Goal: Contribute content: Contribute content

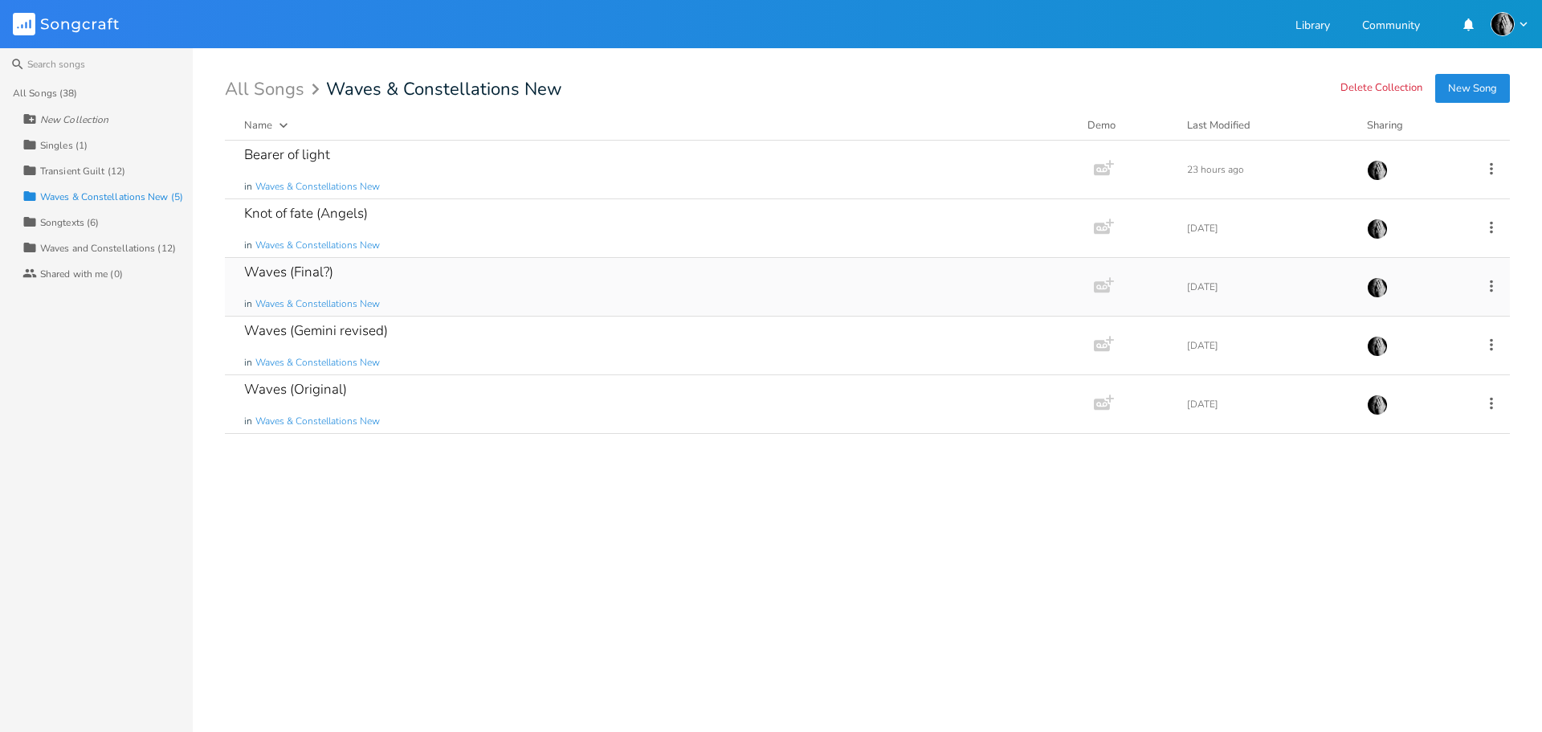
click at [522, 293] on div "Waves (Final?) in Waves & Constellations New" at bounding box center [656, 287] width 824 height 58
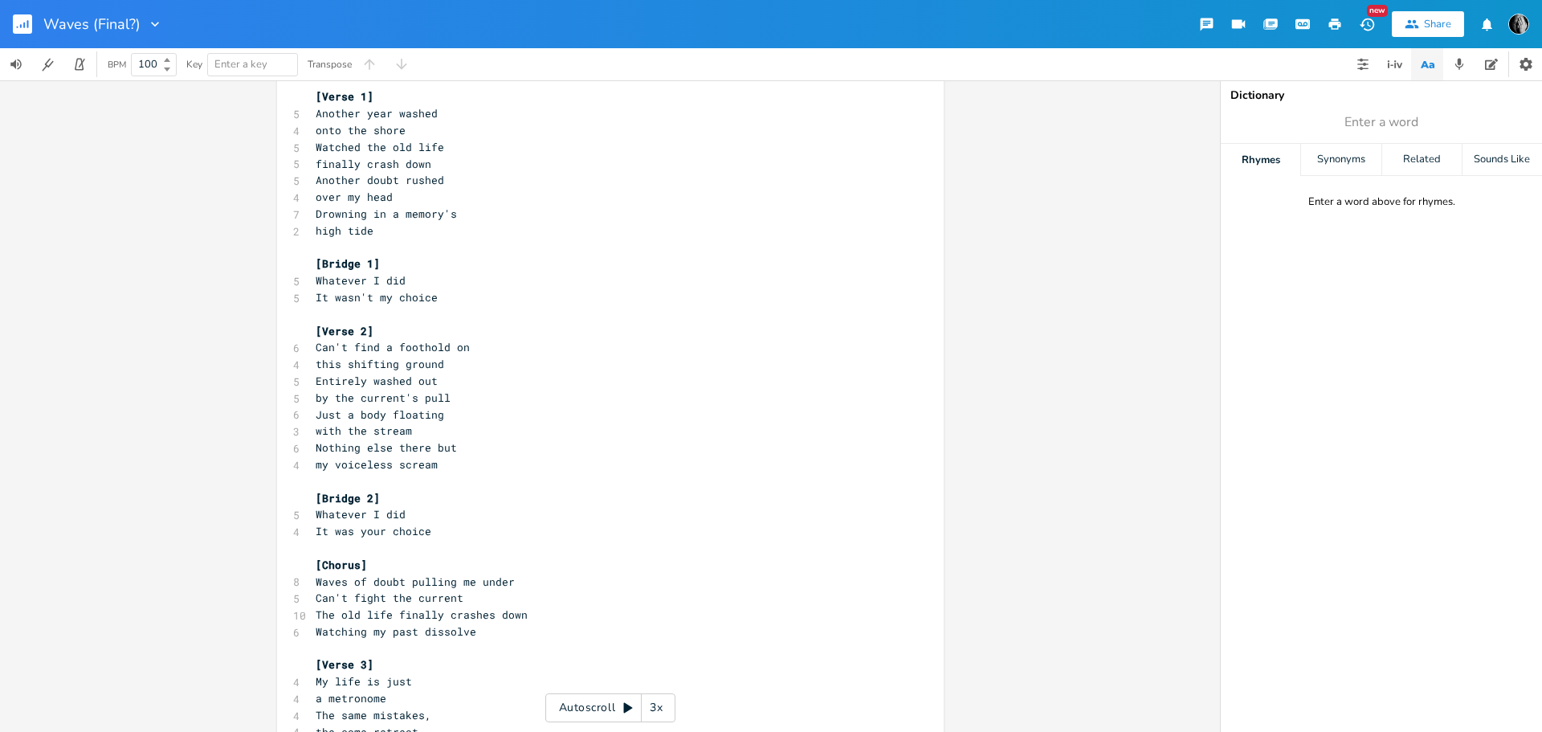
scroll to position [241, 0]
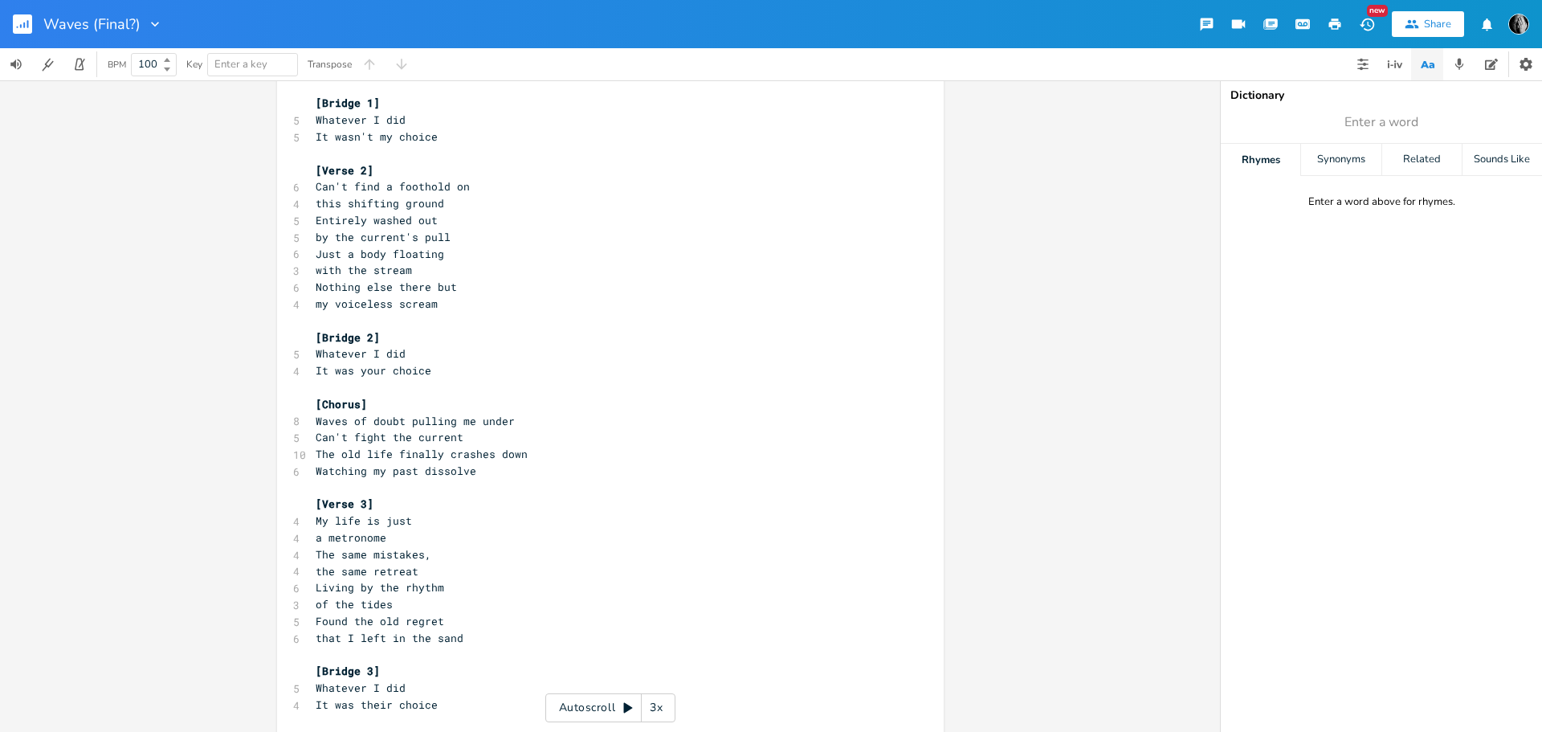
click at [149, 24] on icon "button" at bounding box center [155, 24] width 16 height 16
click at [114, 197] on div "xxxxxxxxxx [Intro] [Solo] ​ [Verse 1] 5 Another year washed 4 onto the shore 5 …" at bounding box center [610, 405] width 1220 height 651
click at [641, 402] on pre "[Chorus]" at bounding box center [602, 404] width 580 height 17
type textarea "[Intro] [Solo] [Verse 1] Another year washed onto the shore Watched the old lif…"
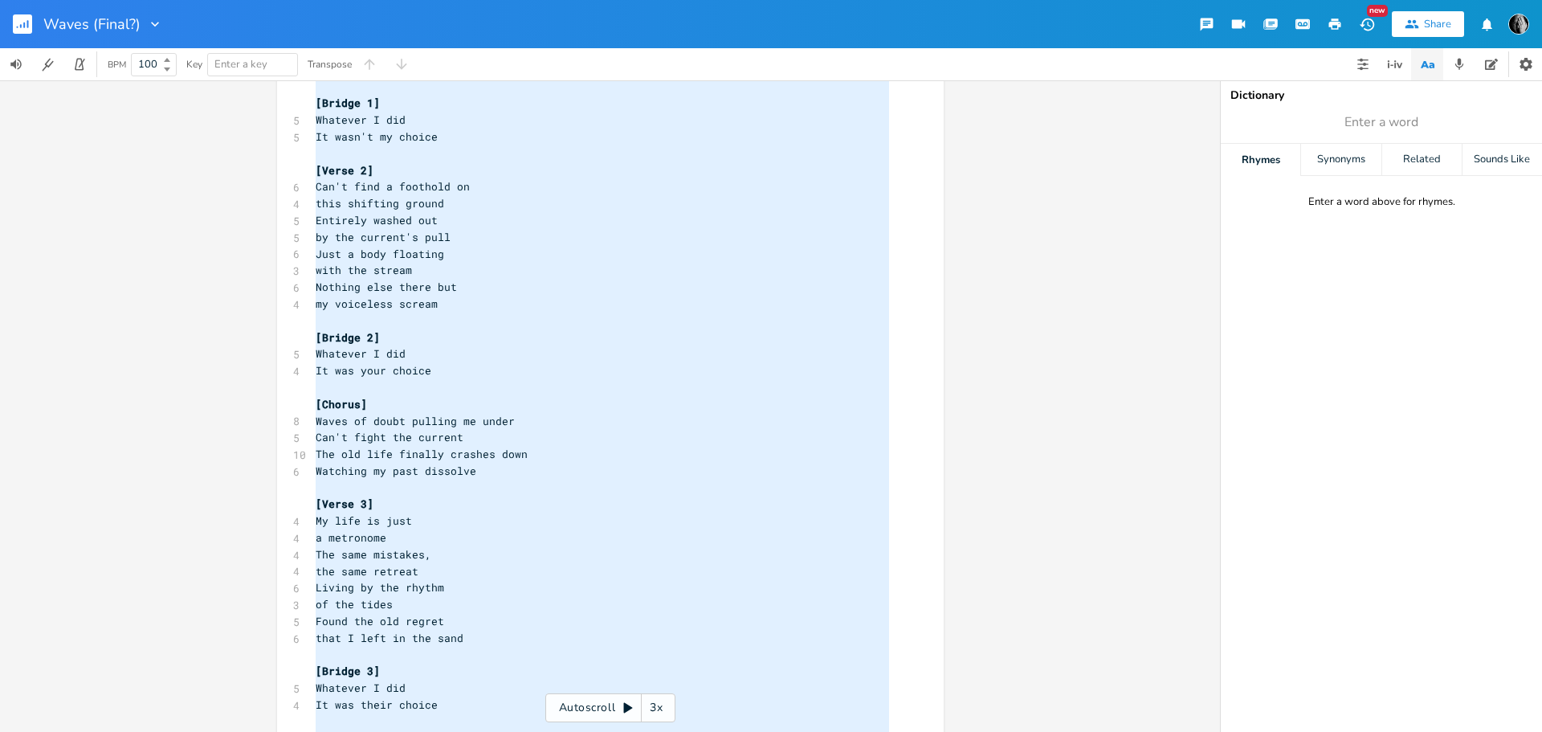
scroll to position [879, 0]
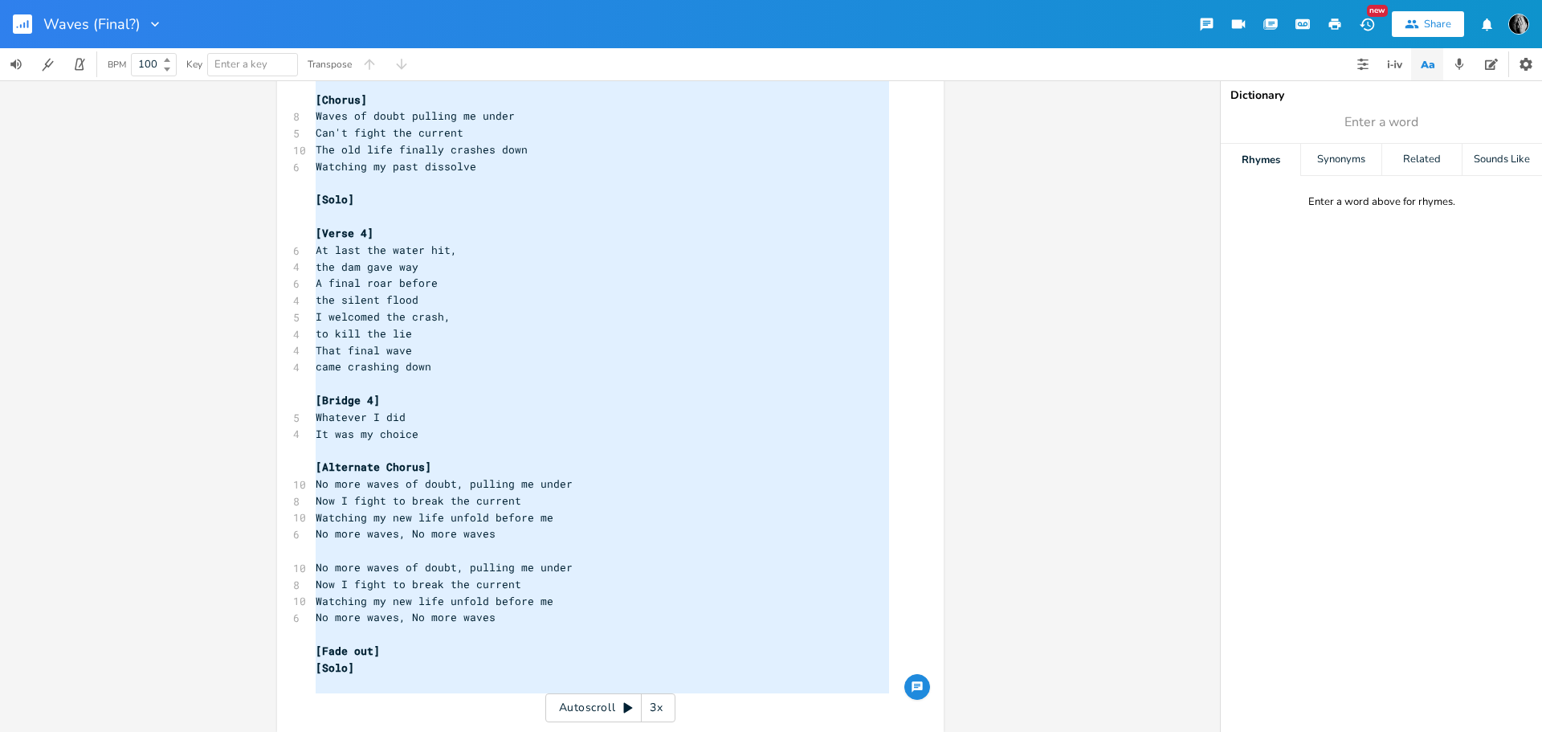
click at [28, 25] on icon "button" at bounding box center [28, 24] width 2 height 8
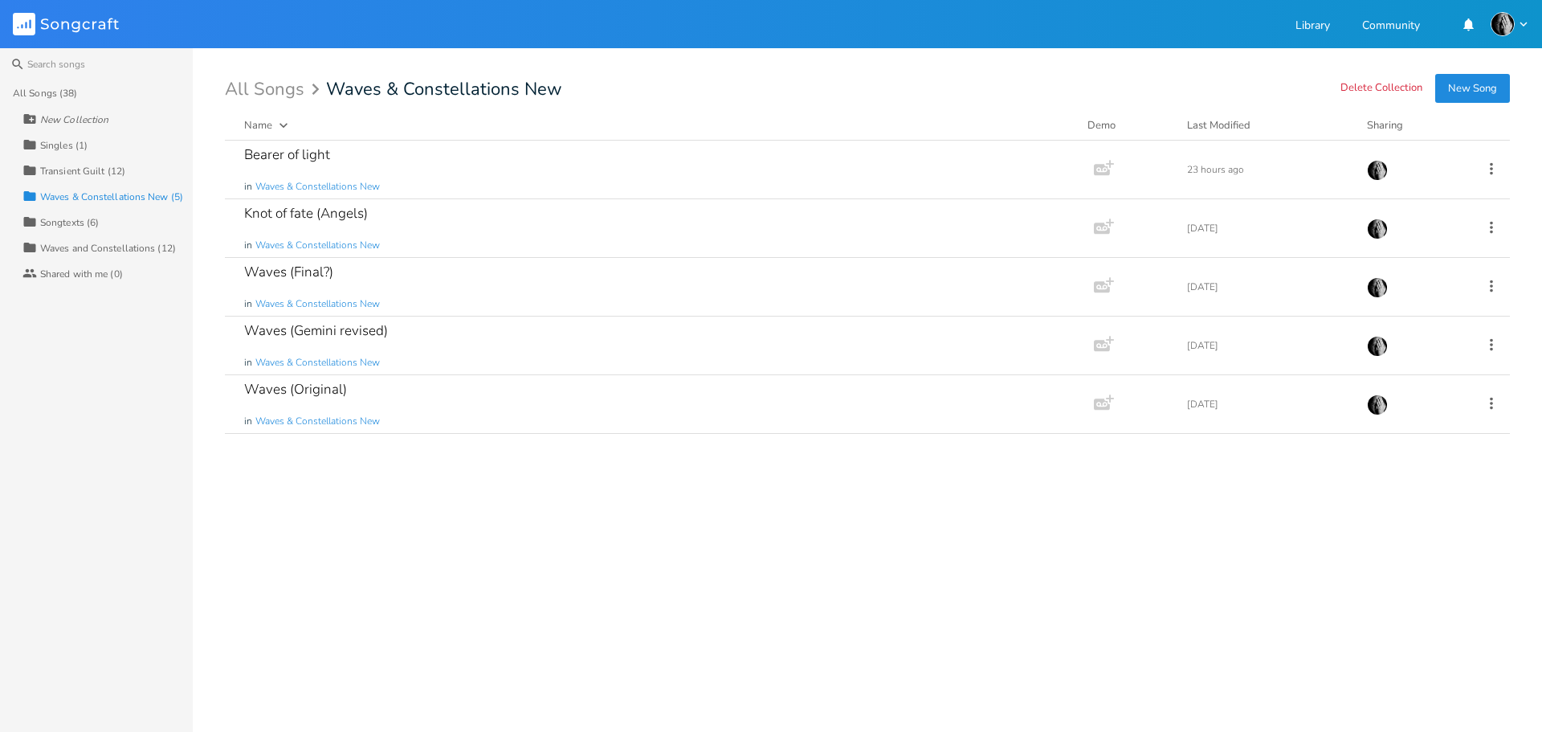
click at [1480, 89] on button "New Song" at bounding box center [1472, 88] width 75 height 29
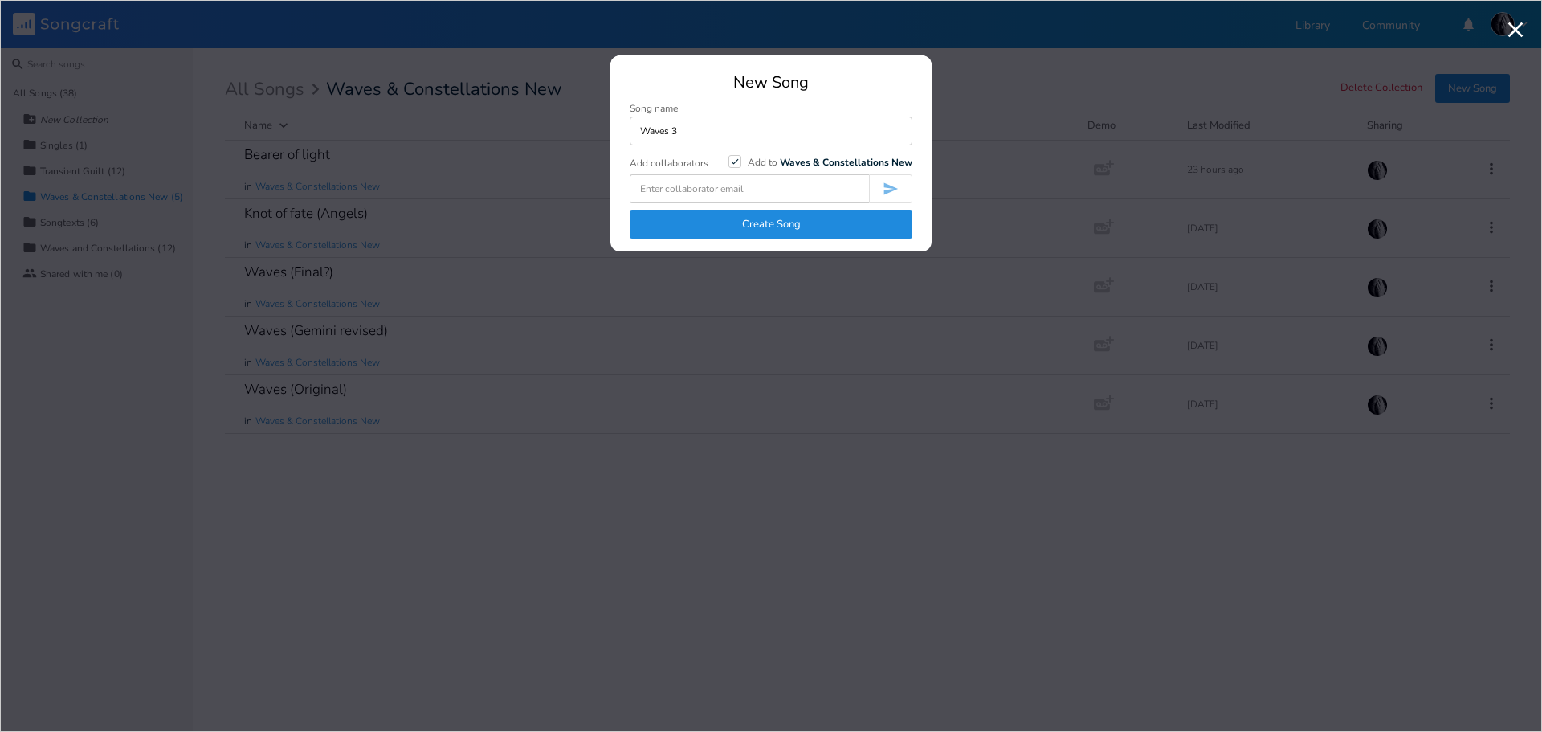
type input "Waves 3"
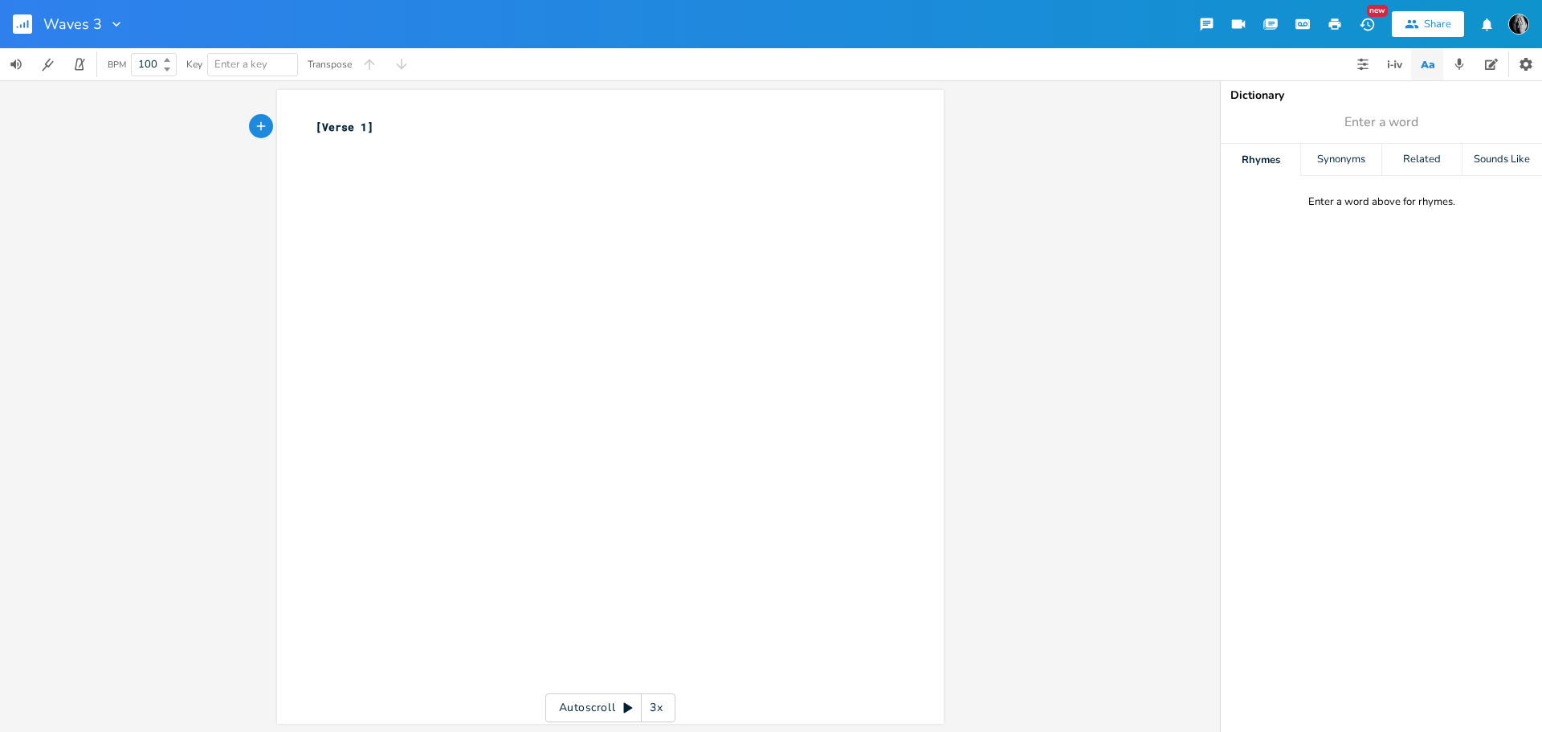
type textarea "[Verse 1]"
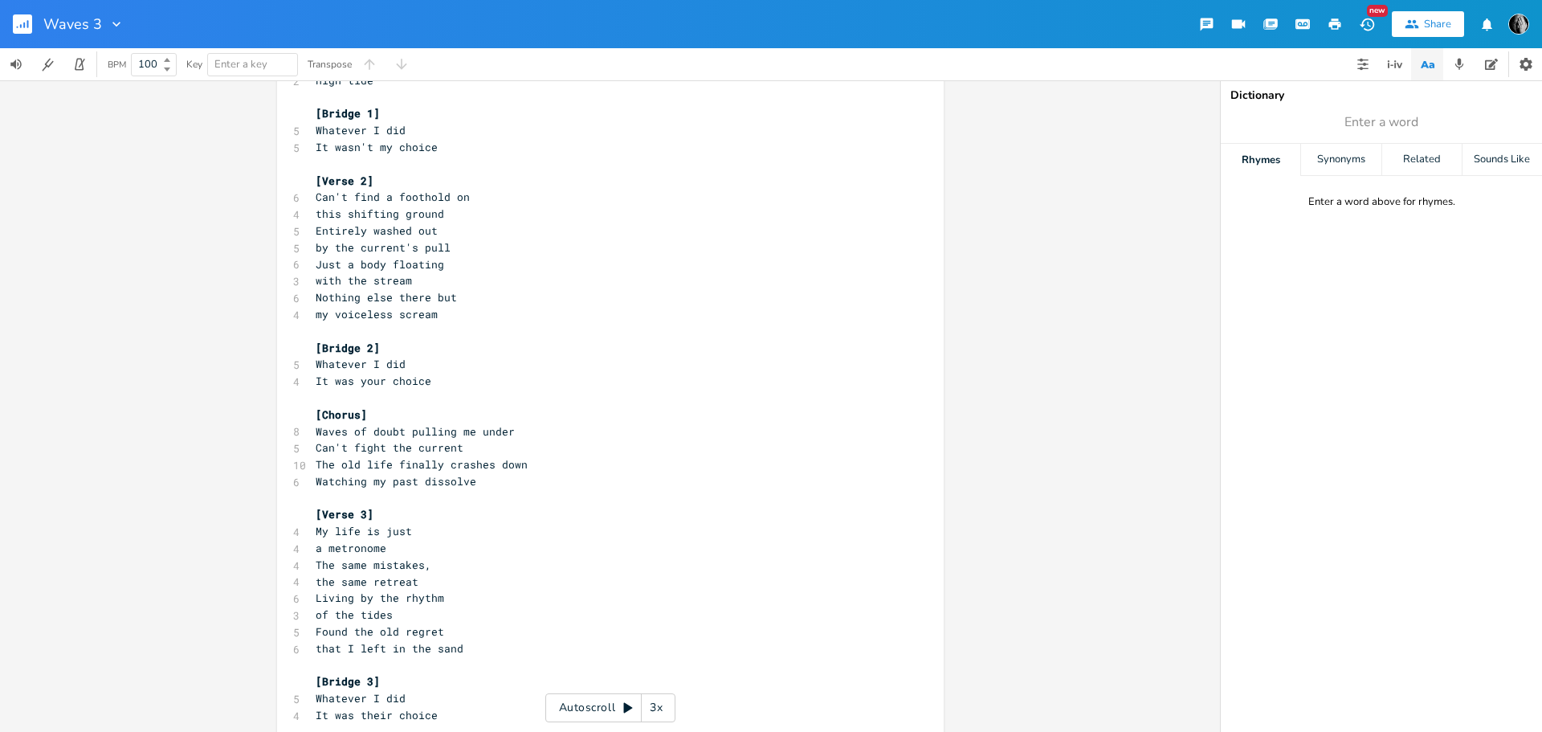
scroll to position [241, 0]
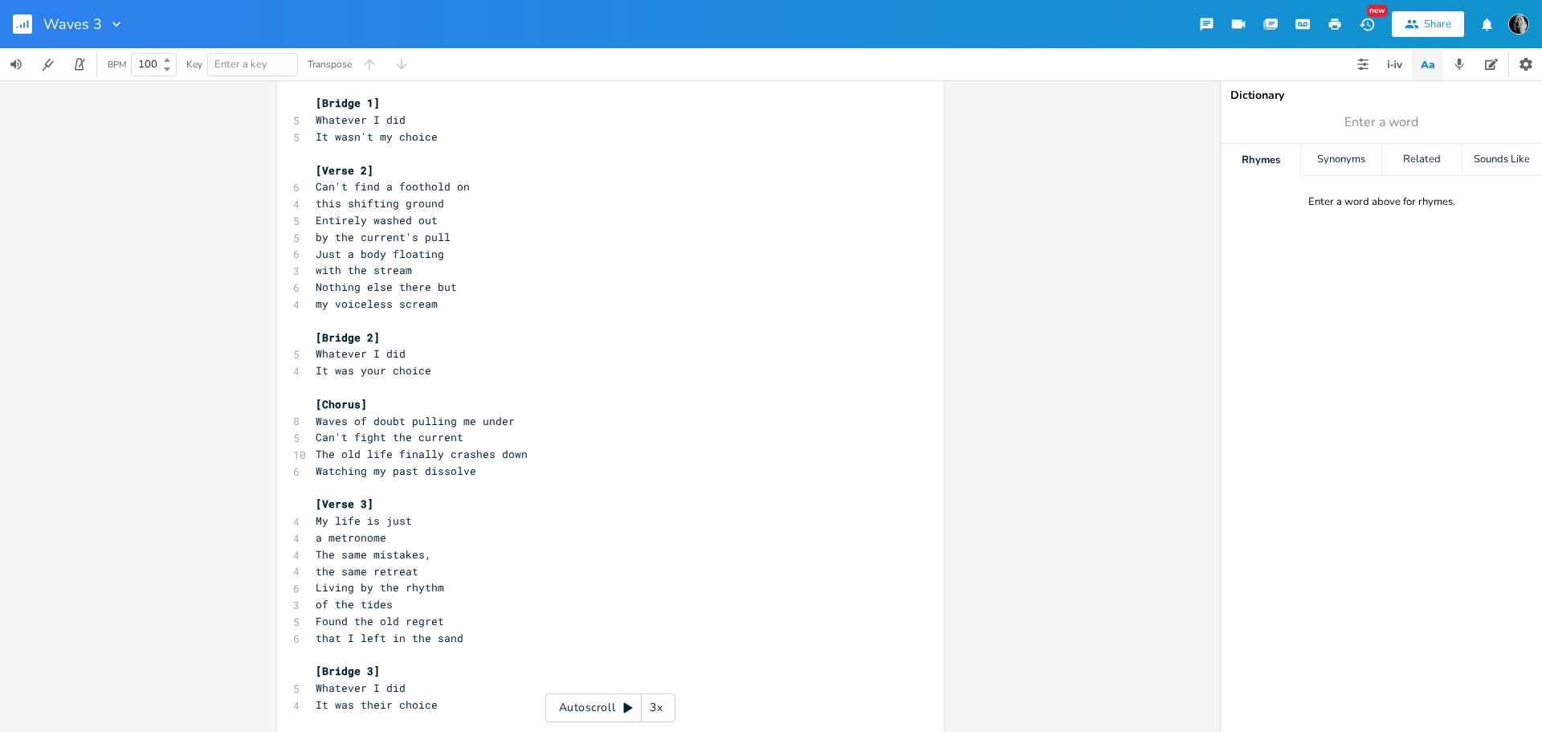
click at [405, 421] on span "Waves of doubt pulling me under" at bounding box center [415, 421] width 199 height 14
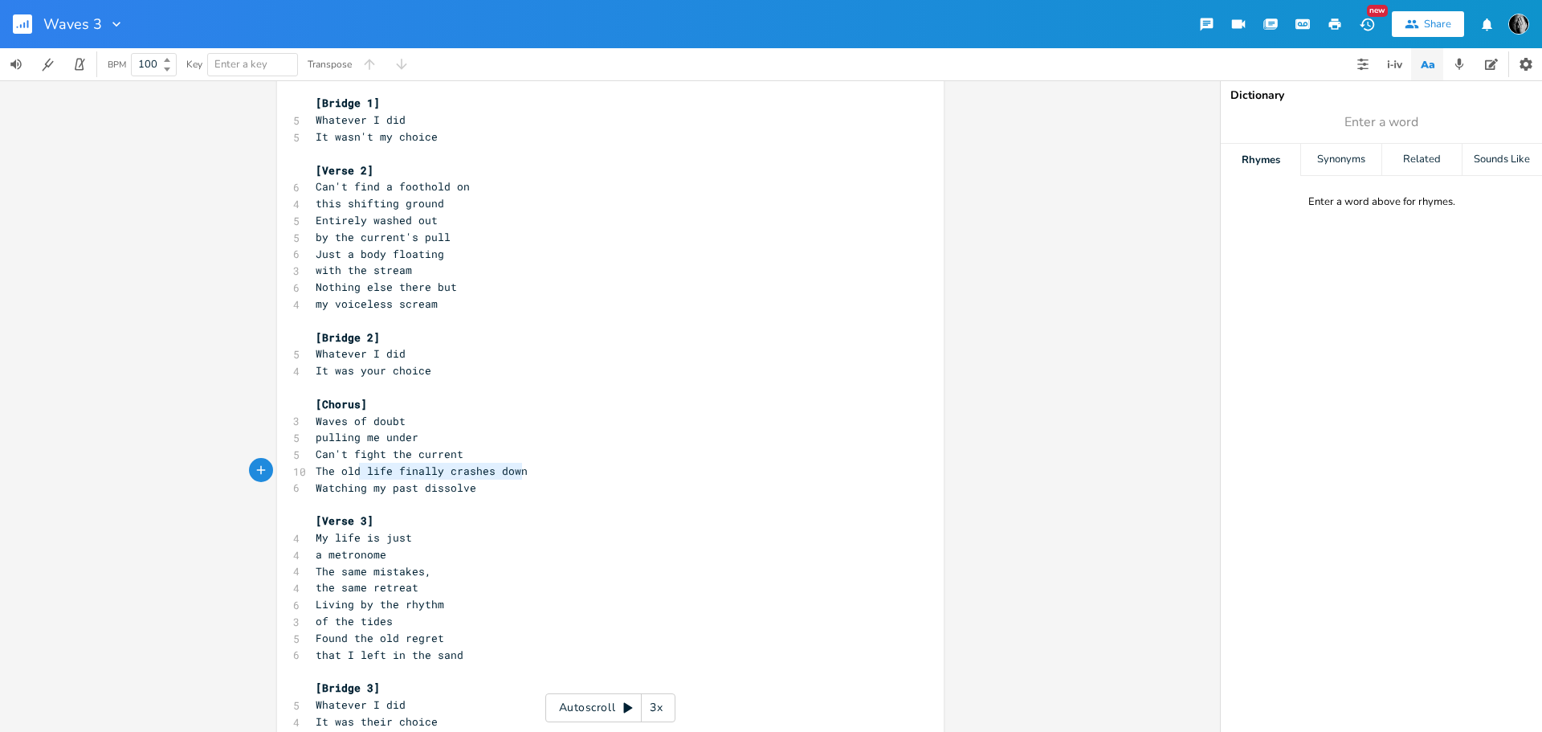
type textarea "The old life finally crashes down"
drag, startPoint x: 536, startPoint y: 474, endPoint x: 303, endPoint y: 472, distance: 233.7
click at [303, 472] on div "The old life finally crashes down x [Intro] [Solo] ​ [Verse 1] 5 Another year w…" at bounding box center [610, 618] width 667 height 1538
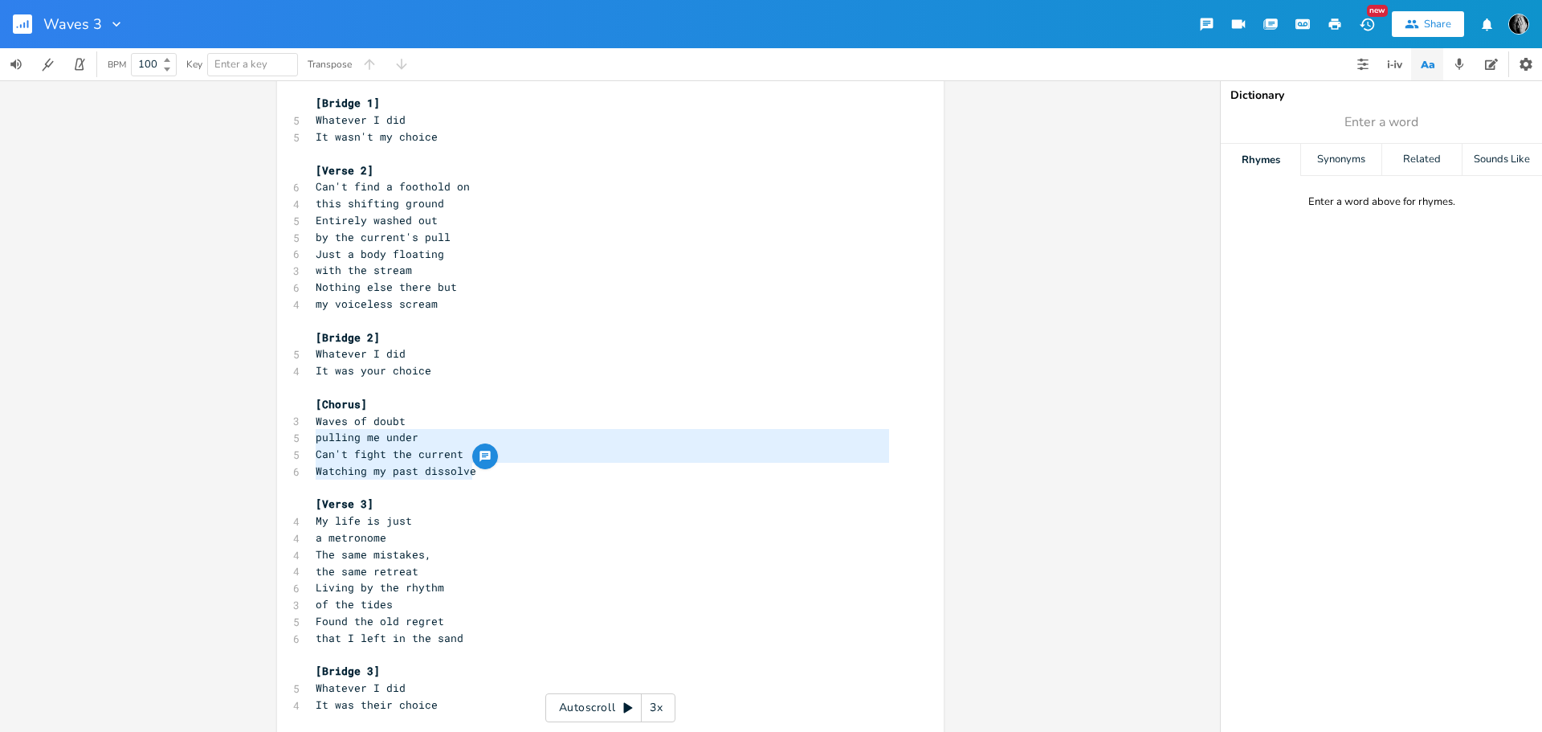
type textarea "Waves of doubt pulling me under Can't fight the current Watching my past dissol…"
drag, startPoint x: 493, startPoint y: 472, endPoint x: 295, endPoint y: 427, distance: 203.4
click at [295, 427] on div "Waves of doubt pulling me under Can't fight the current Watching my past dissol…" at bounding box center [610, 609] width 667 height 1521
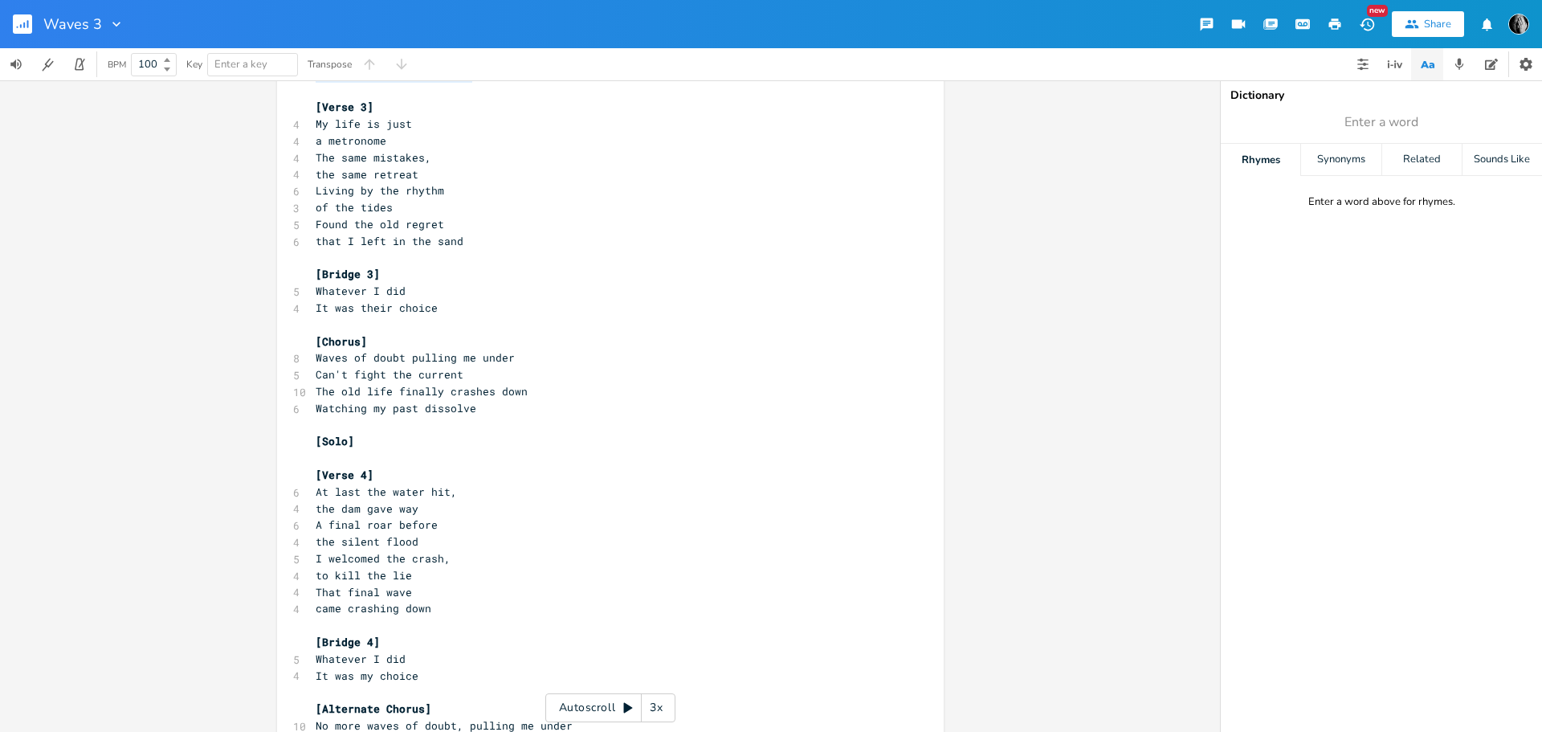
scroll to position [643, 0]
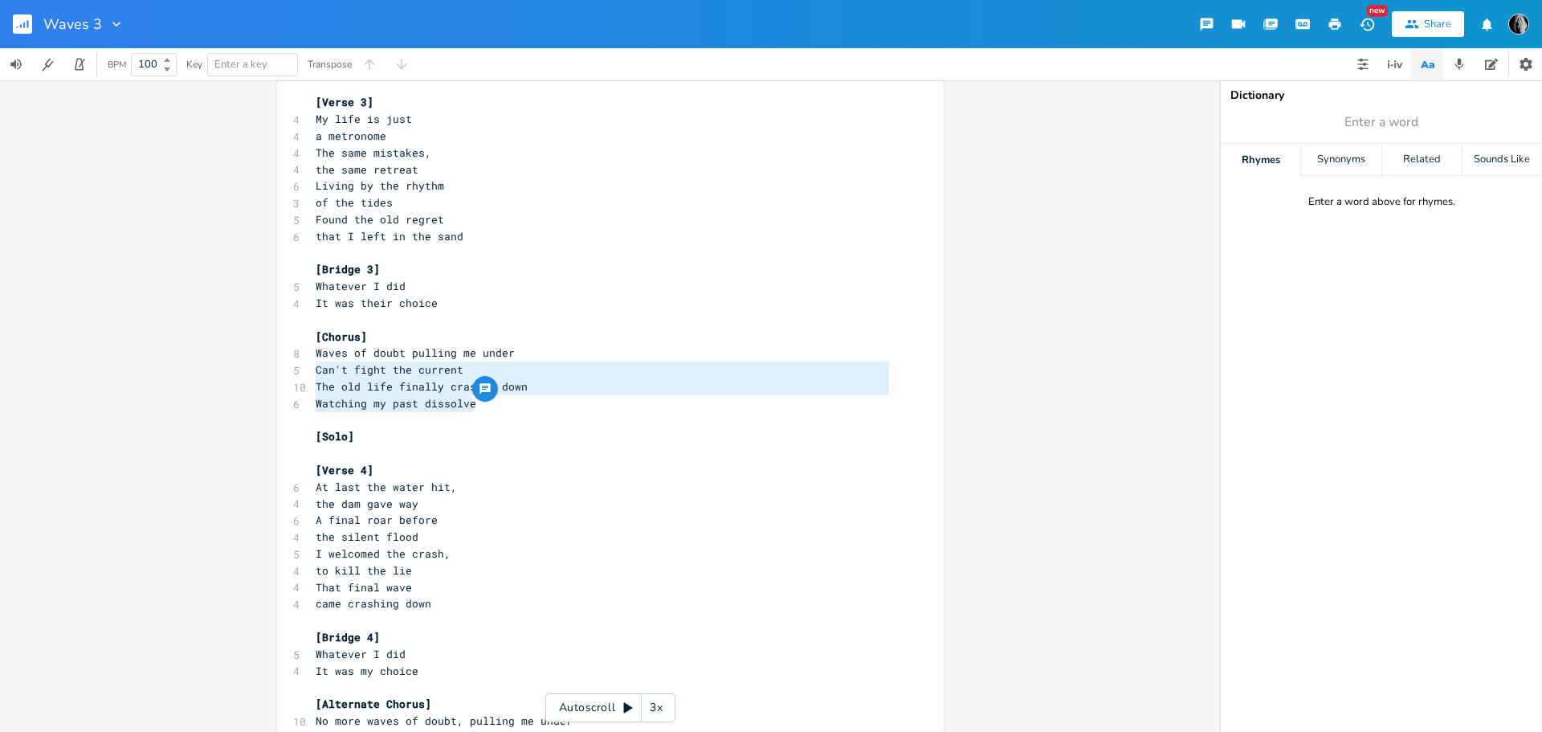
type textarea "Waves of doubt pulling me under Can't fight the current The old life finally cr…"
drag, startPoint x: 489, startPoint y: 407, endPoint x: 304, endPoint y: 357, distance: 192.1
click at [304, 357] on div "Waves of doubt pulling me under Can't fight the current The old life finally cr…" at bounding box center [610, 207] width 667 height 1521
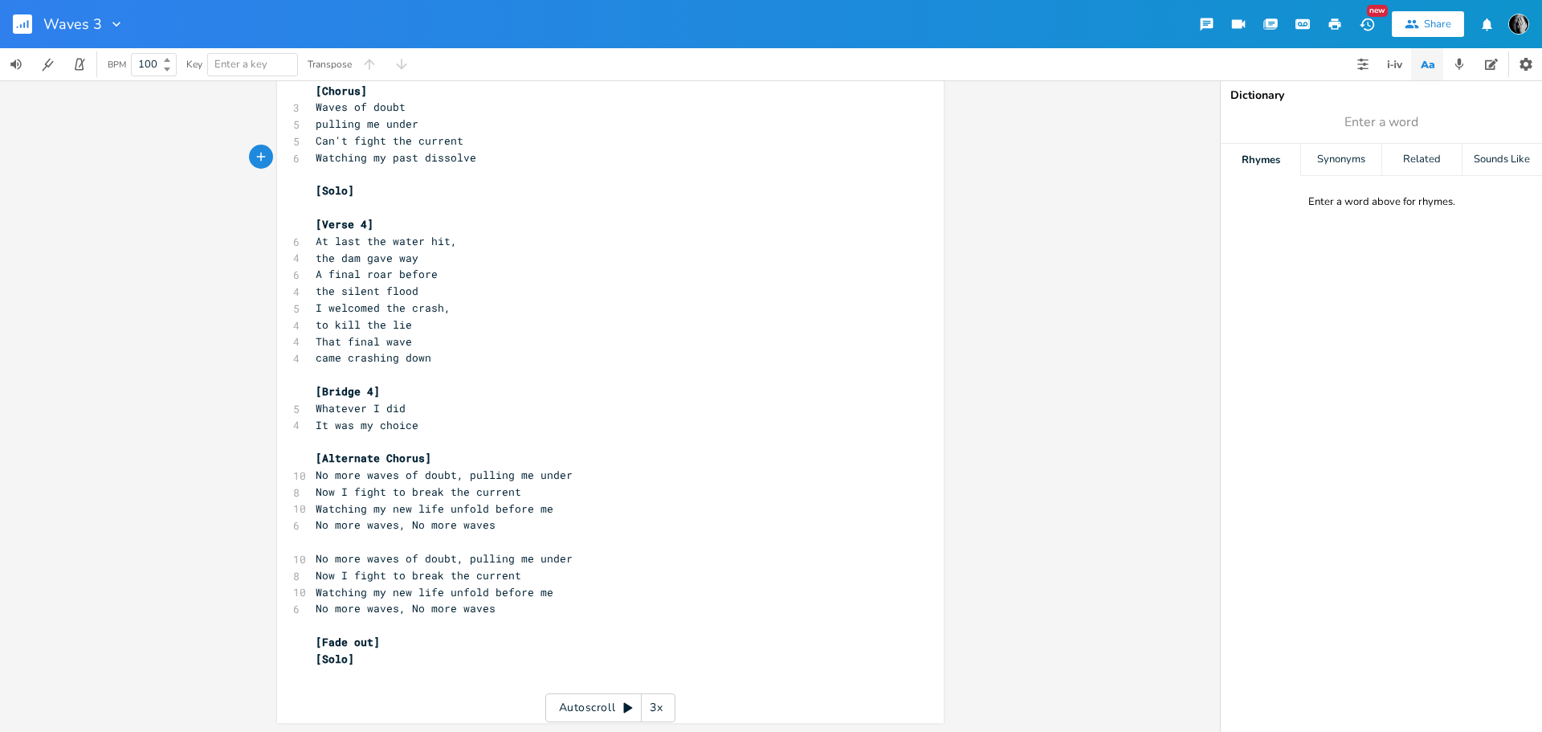
scroll to position [889, 0]
click at [462, 474] on span "No more waves of doubt, pulling me under" at bounding box center [444, 474] width 257 height 14
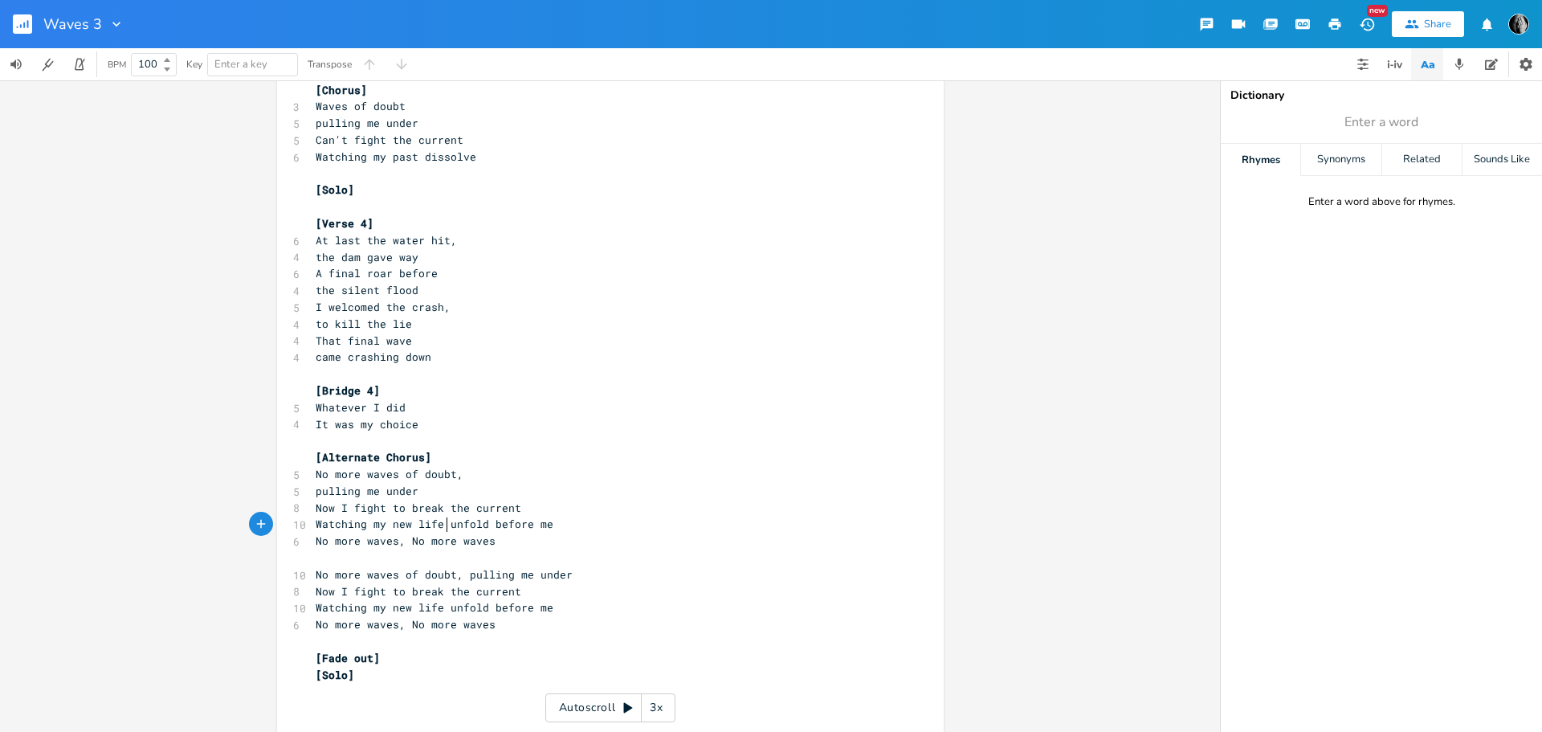
click at [441, 526] on span "Watching my new life unfold before me" at bounding box center [435, 523] width 238 height 14
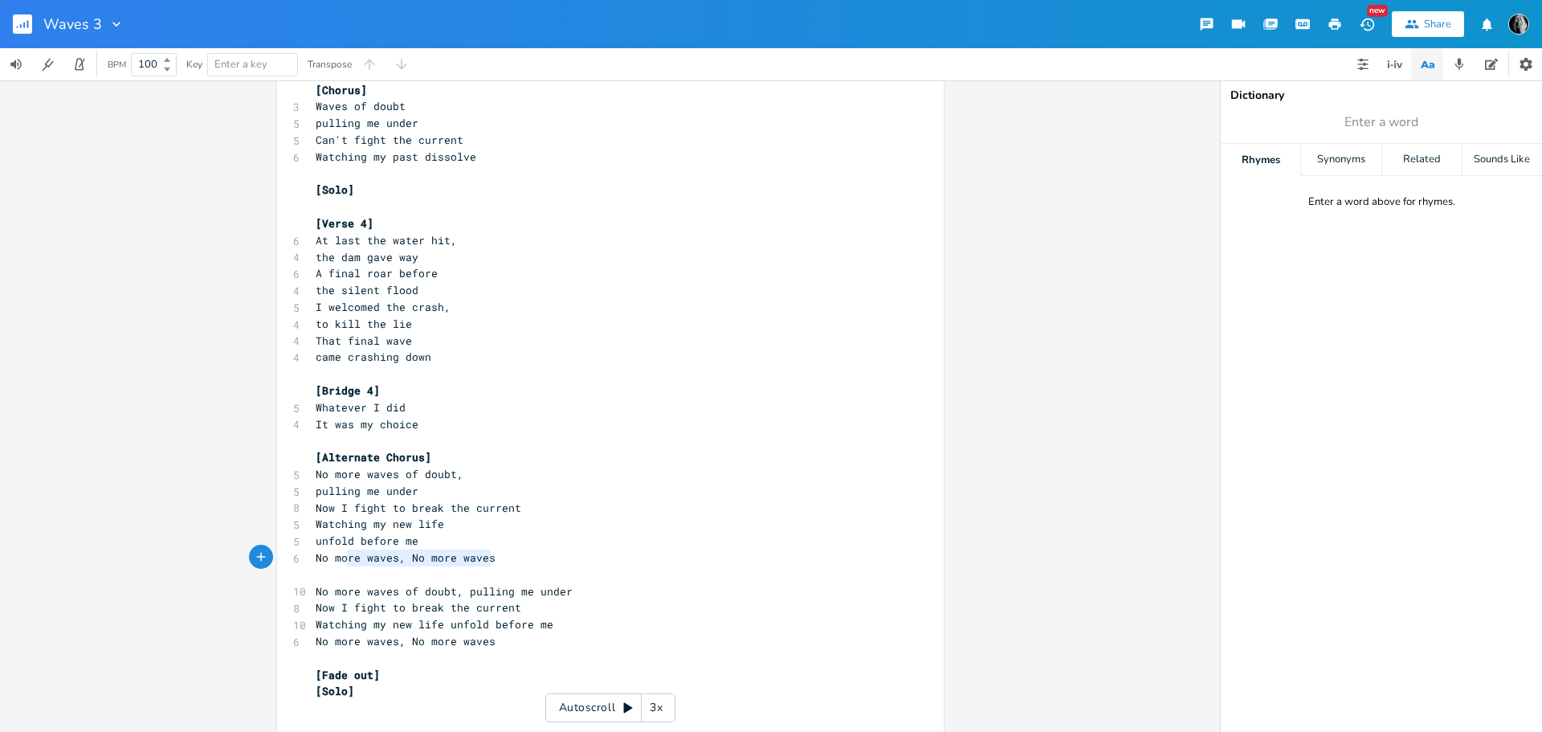
type textarea "No more waves, No more waves"
drag, startPoint x: 496, startPoint y: 557, endPoint x: 302, endPoint y: 556, distance: 194.4
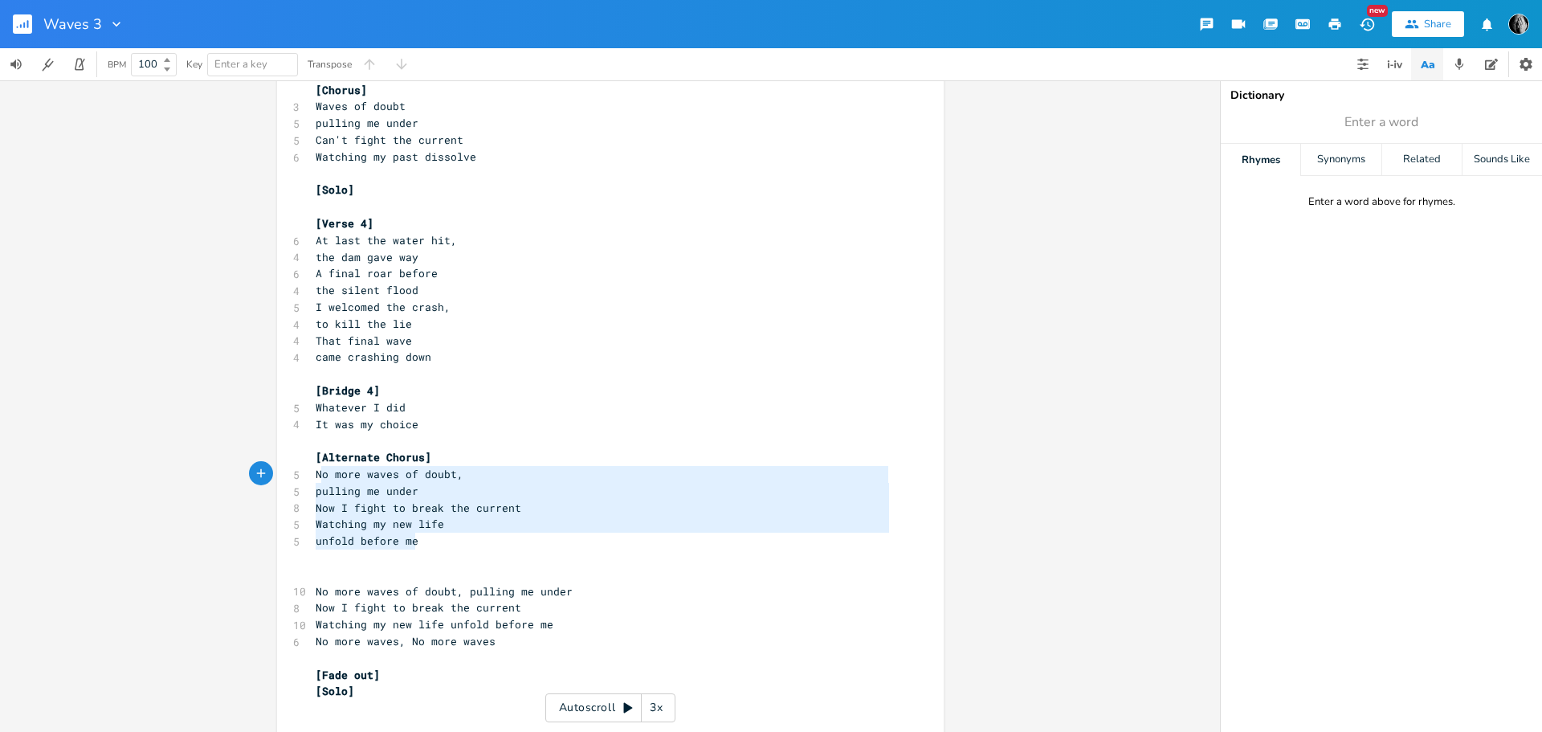
type textarea "No more waves of doubt, pulling me under Now I fight to break the current Watch…"
drag, startPoint x: 426, startPoint y: 544, endPoint x: 308, endPoint y: 475, distance: 136.4
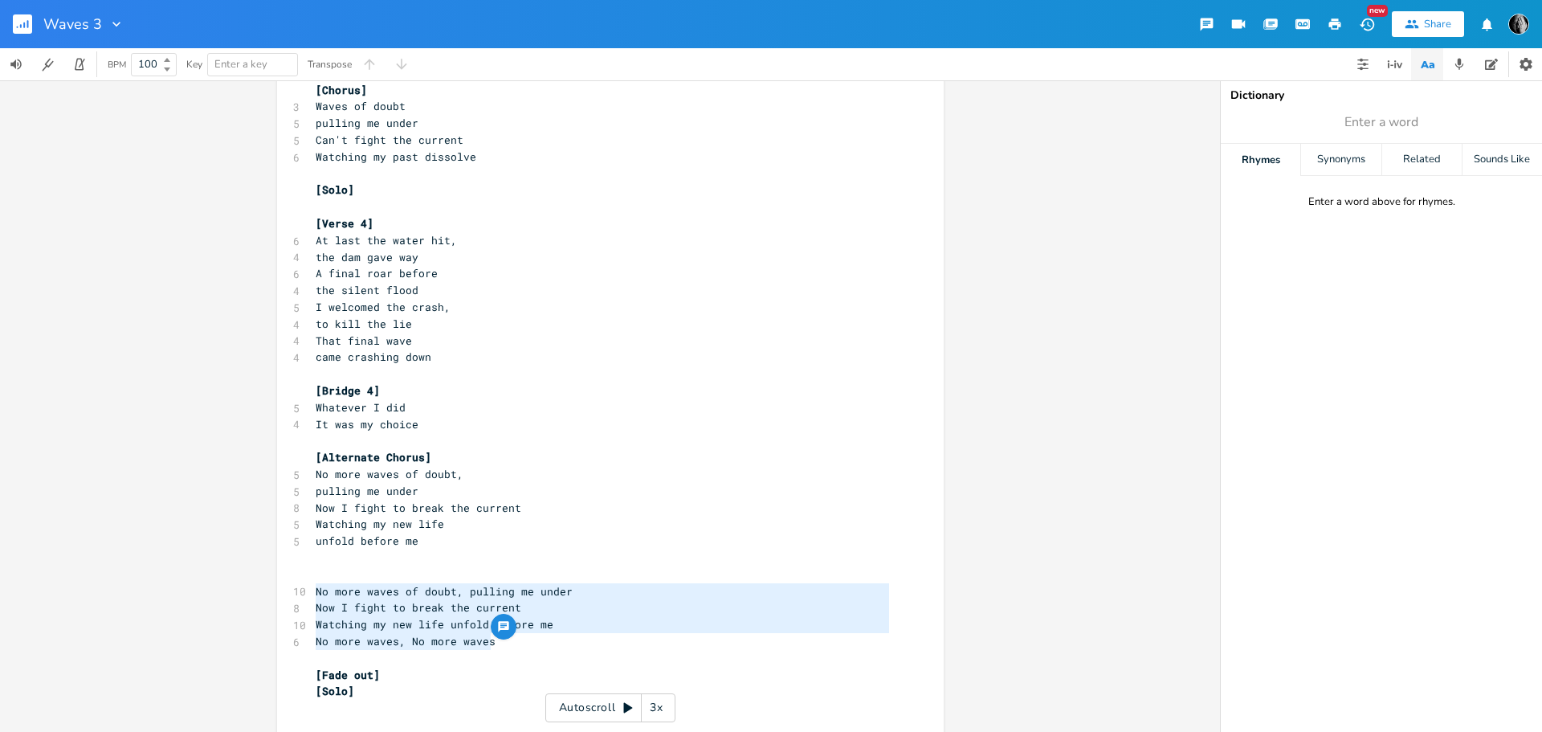
type textarea "No more waves of doubt, pulling me under Now I fight to break the current Watch…"
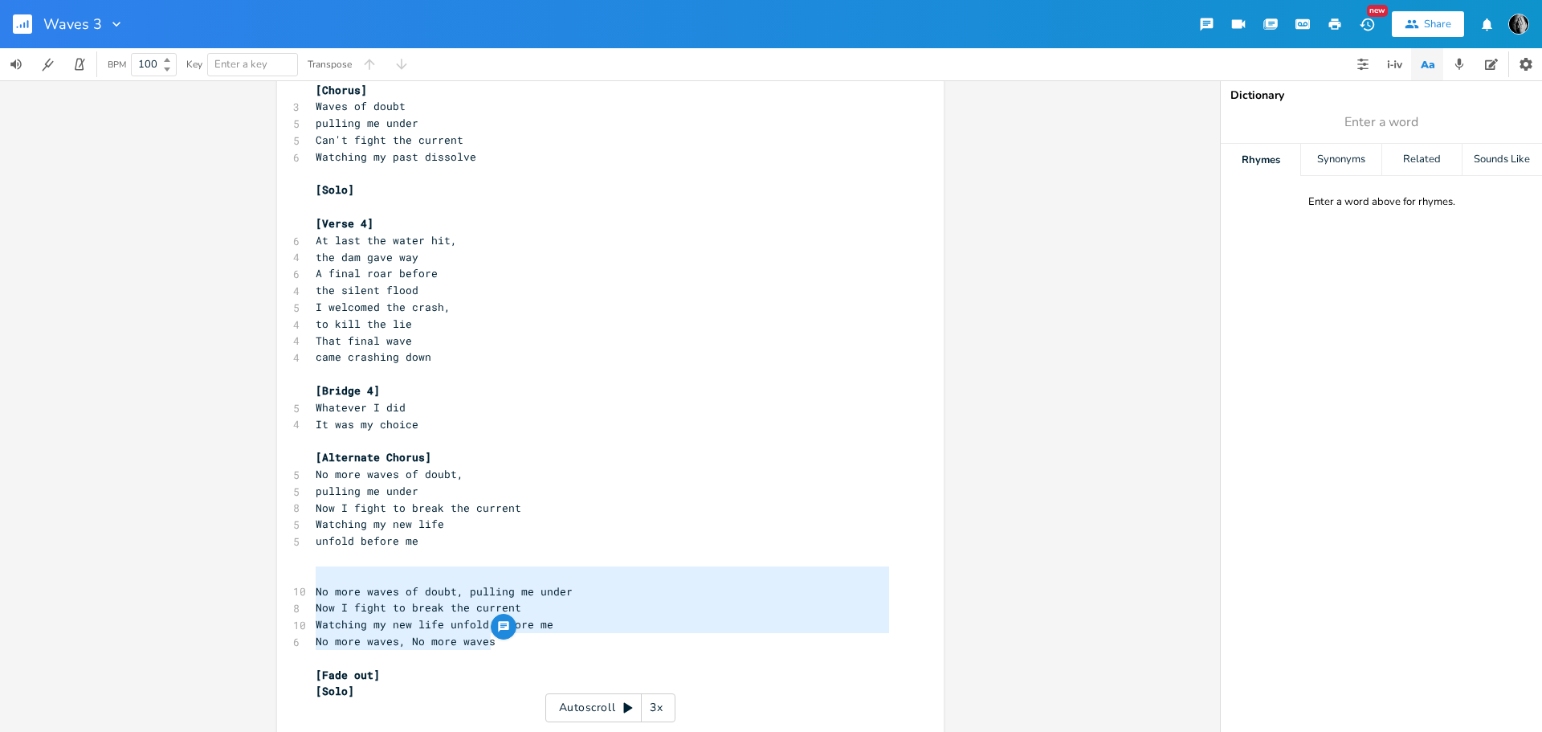
drag, startPoint x: 517, startPoint y: 638, endPoint x: 298, endPoint y: 573, distance: 228.7
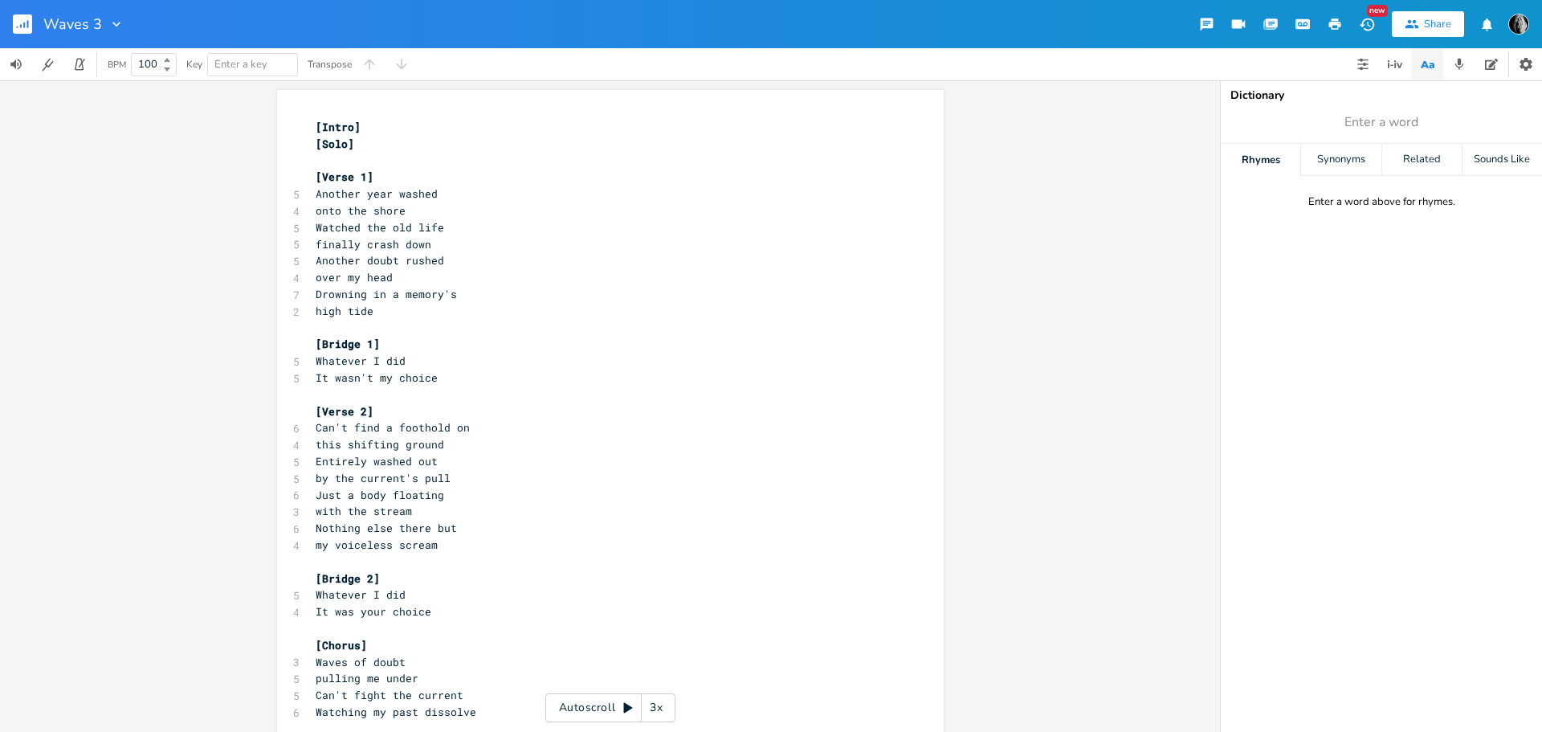
scroll to position [847, 0]
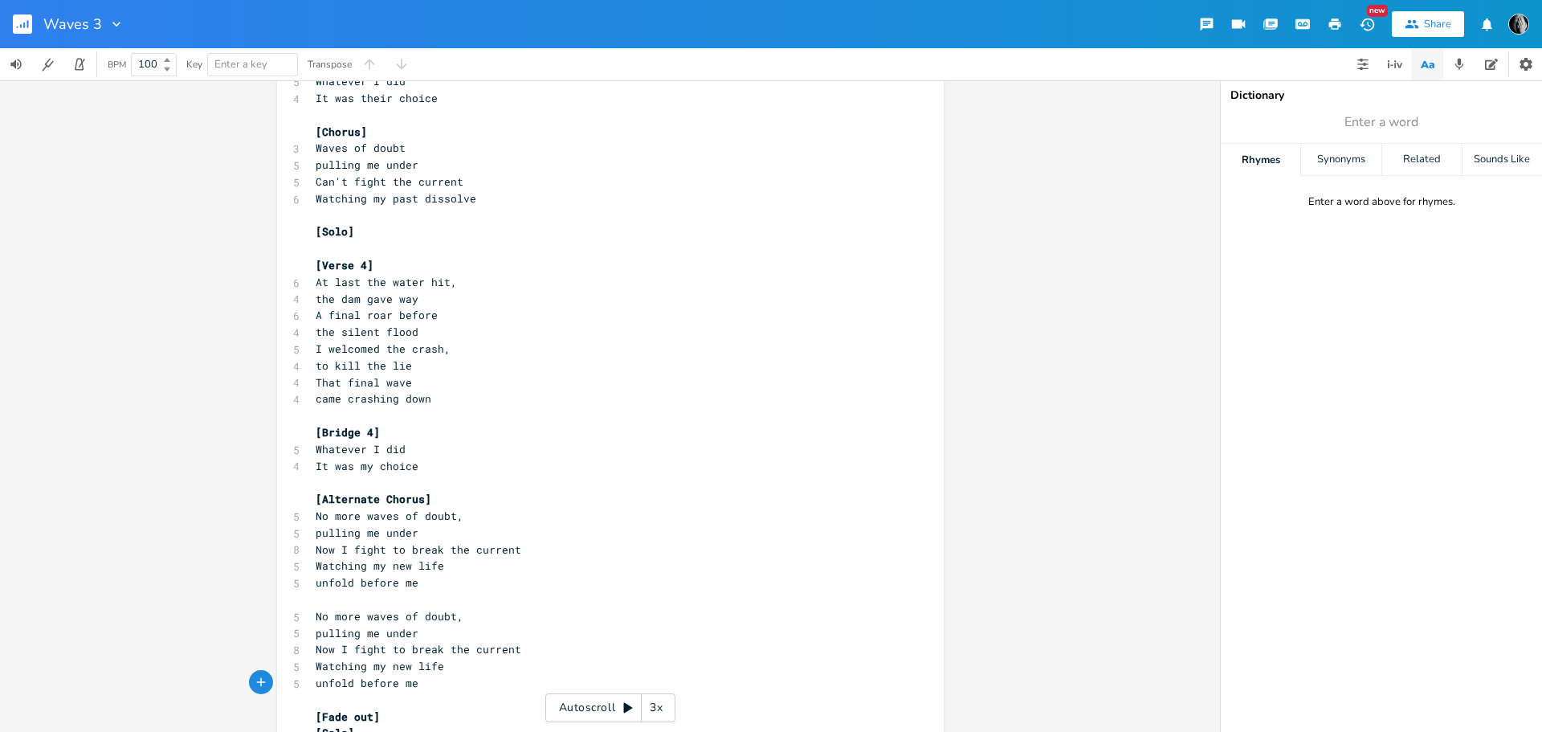
type textarea "[Intro] [Solo] [Verse 1] Another year washed onto the shore Watched the old lif…"
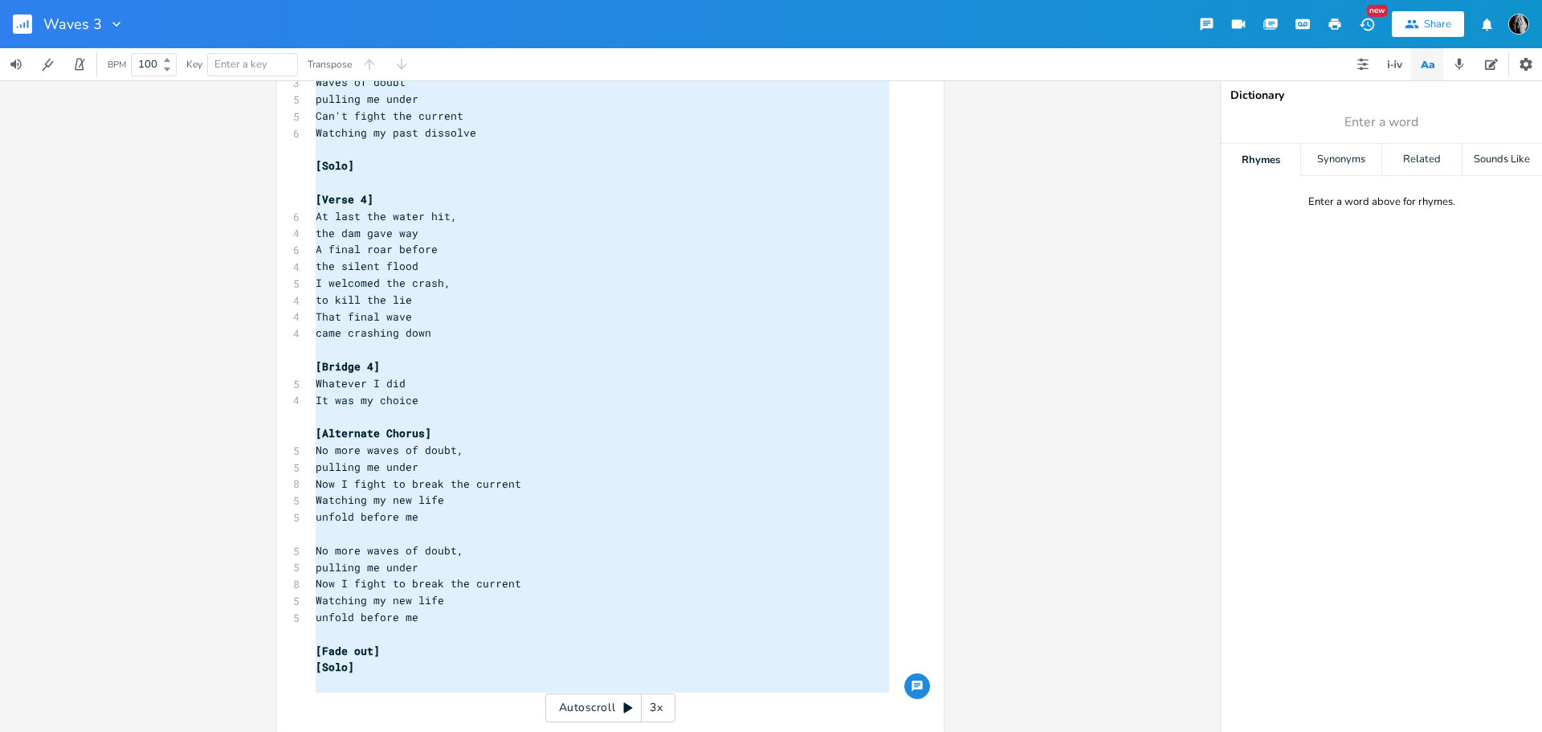
click at [597, 387] on pre "Whatever I did" at bounding box center [602, 383] width 580 height 17
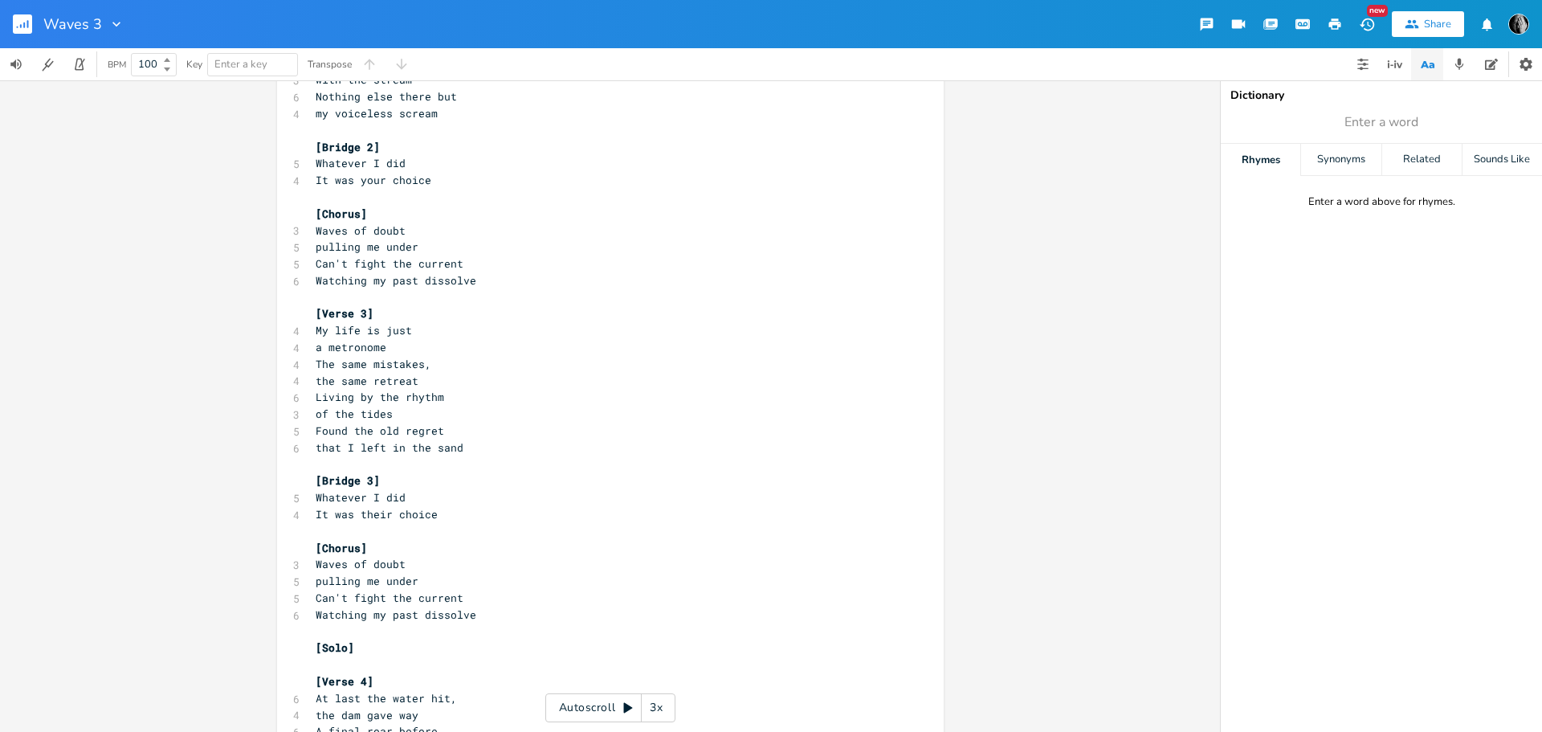
scroll to position [0, 0]
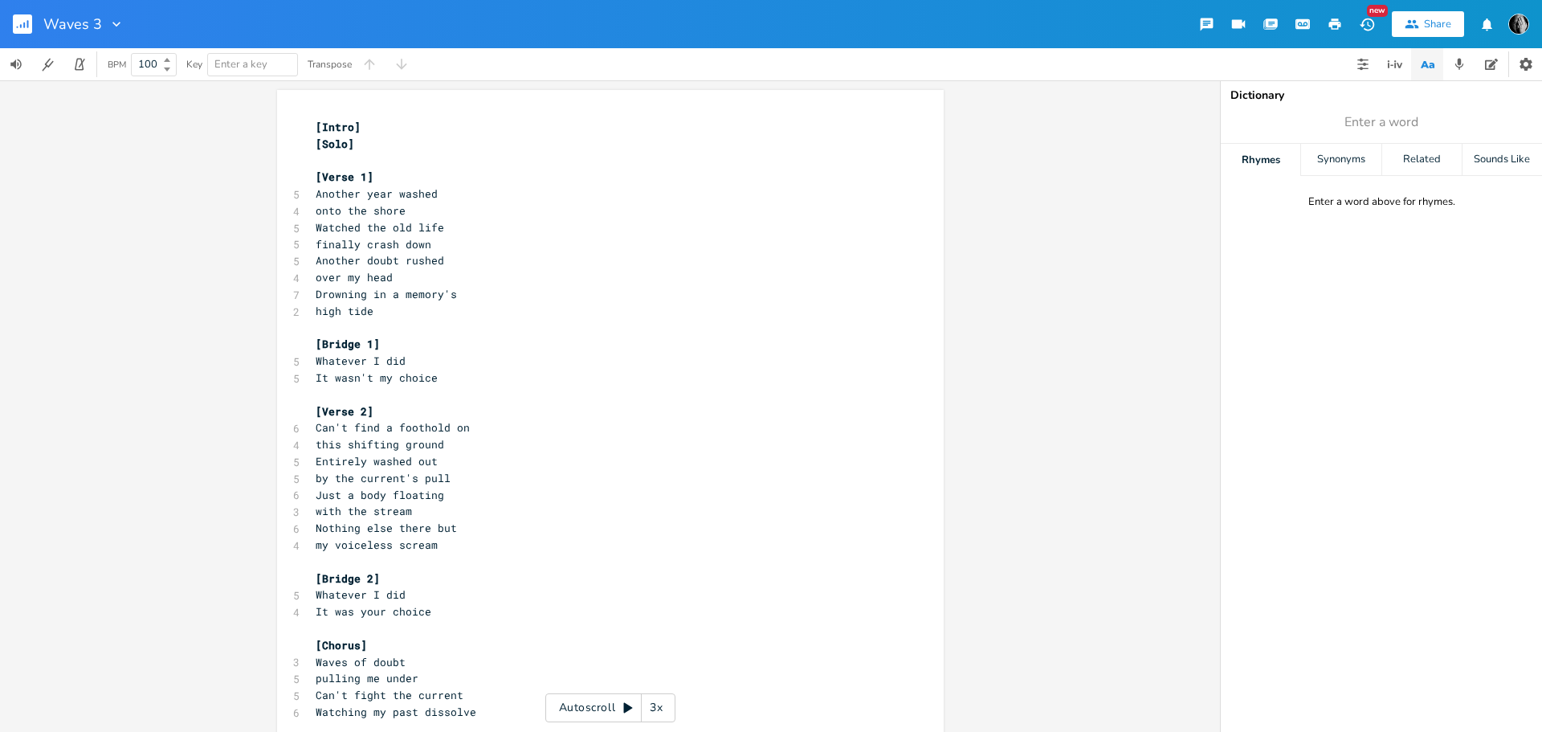
click at [345, 200] on span "Another year washed" at bounding box center [377, 193] width 122 height 14
